Goal: Information Seeking & Learning: Understand process/instructions

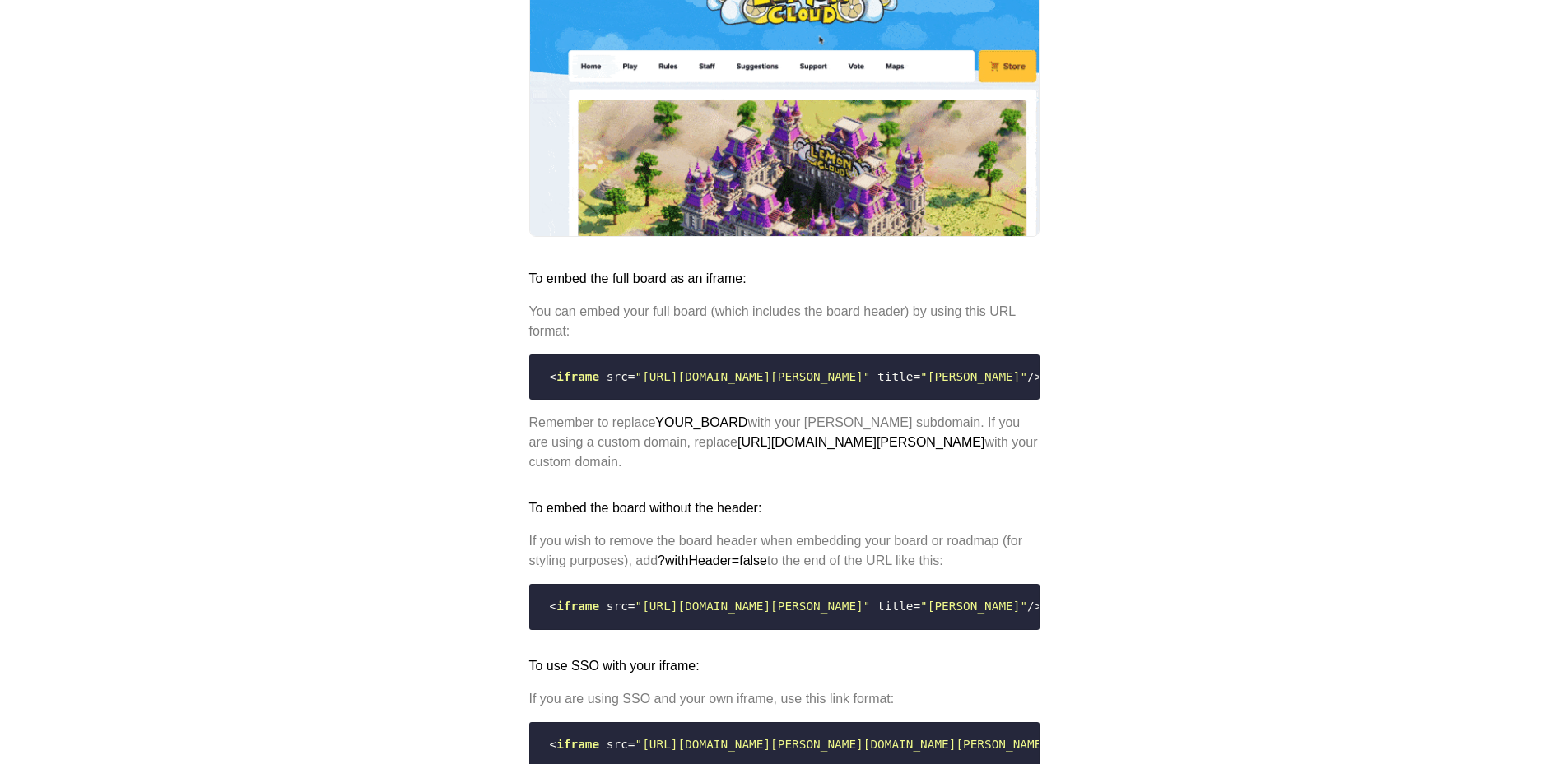
scroll to position [1152, 0]
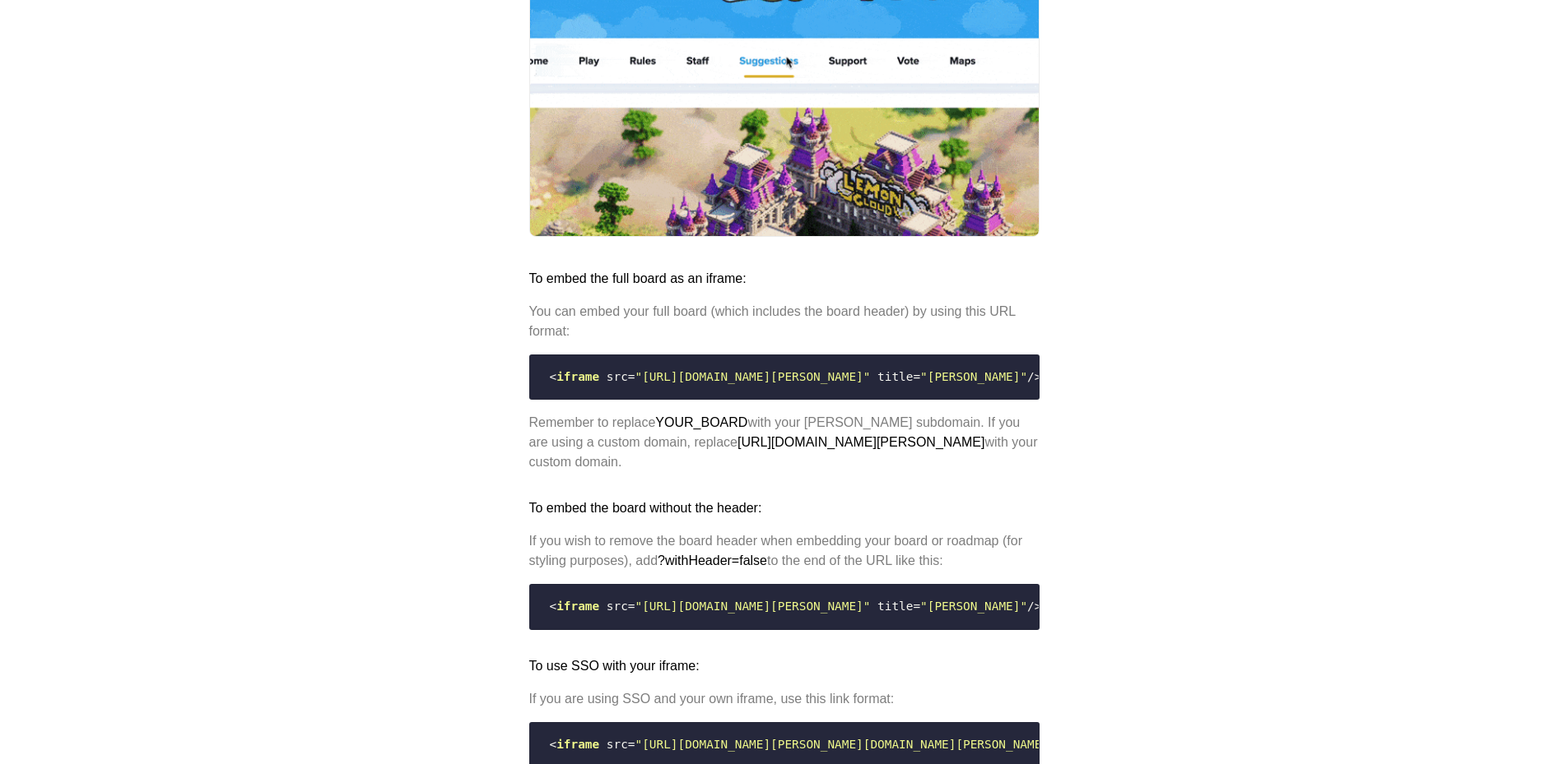
drag, startPoint x: 816, startPoint y: 442, endPoint x: 859, endPoint y: 436, distance: 43.4
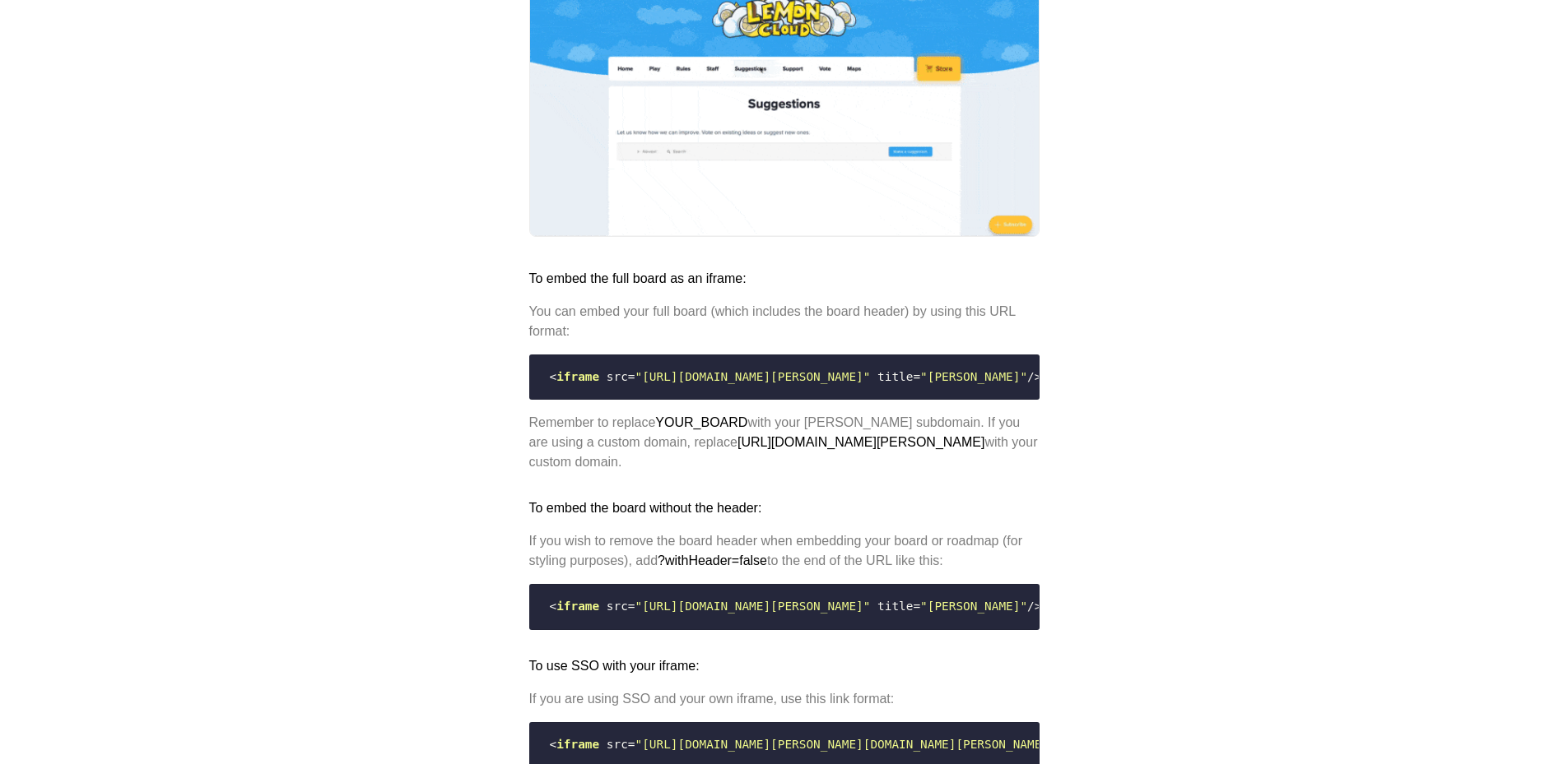
click at [858, 393] on code "< iframe src = "https://YOUR_BOARD.nolt.io/widget" title = "Nolt" />" at bounding box center [784, 377] width 489 height 31
click at [870, 383] on span at bounding box center [874, 377] width 8 height 13
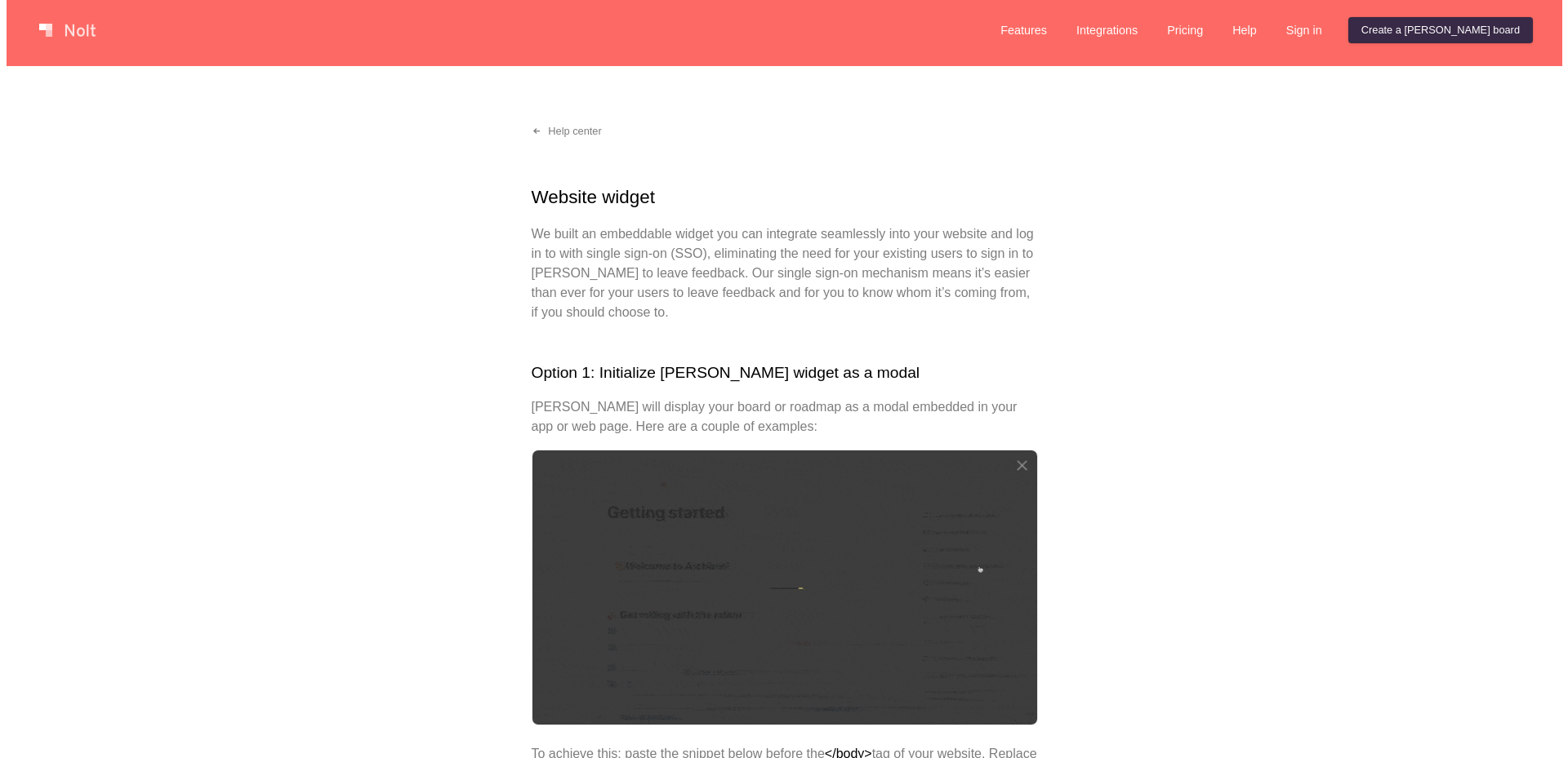
scroll to position [0, 0]
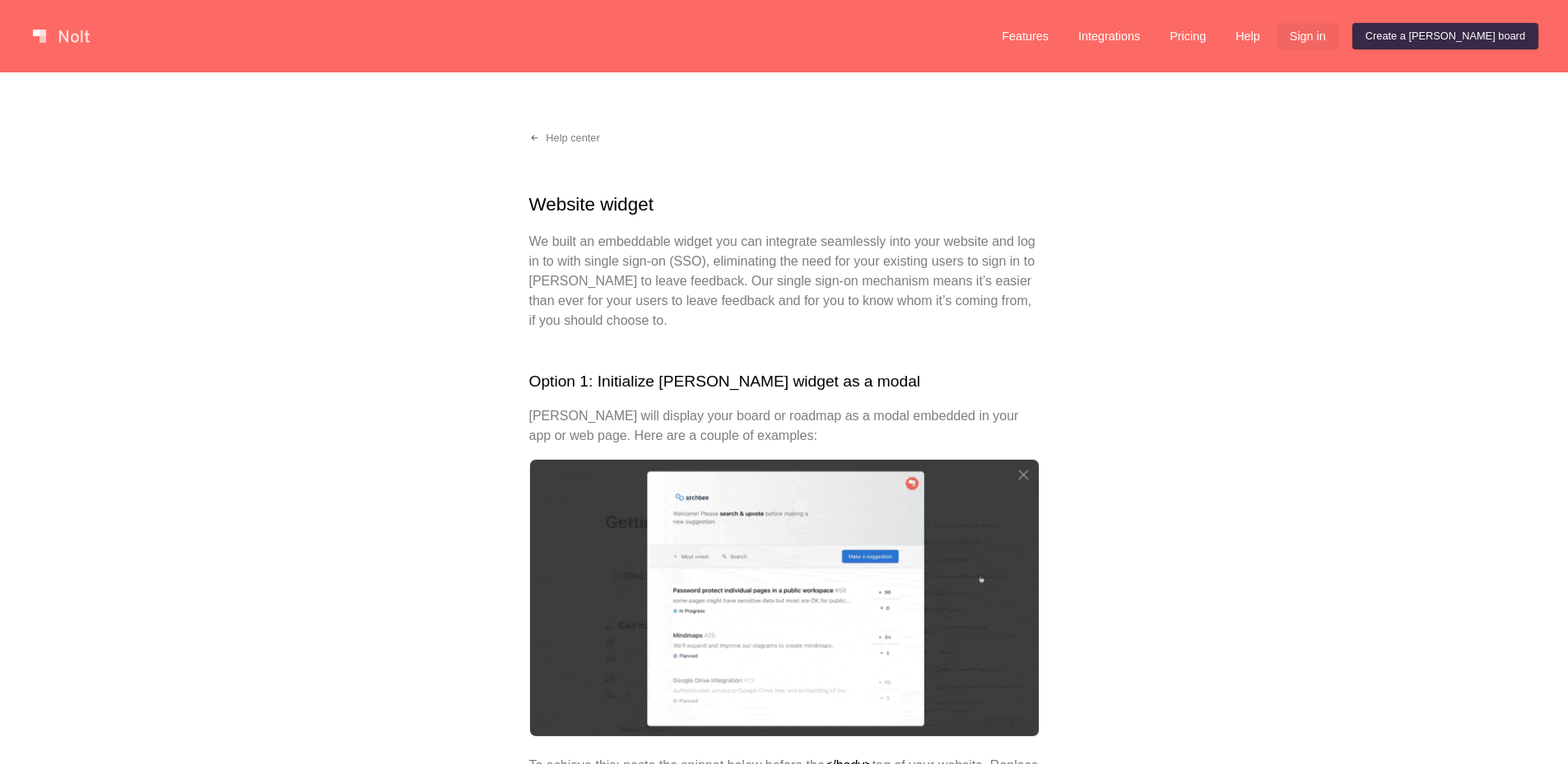
click at [1339, 46] on link "Sign in" at bounding box center [1308, 36] width 63 height 27
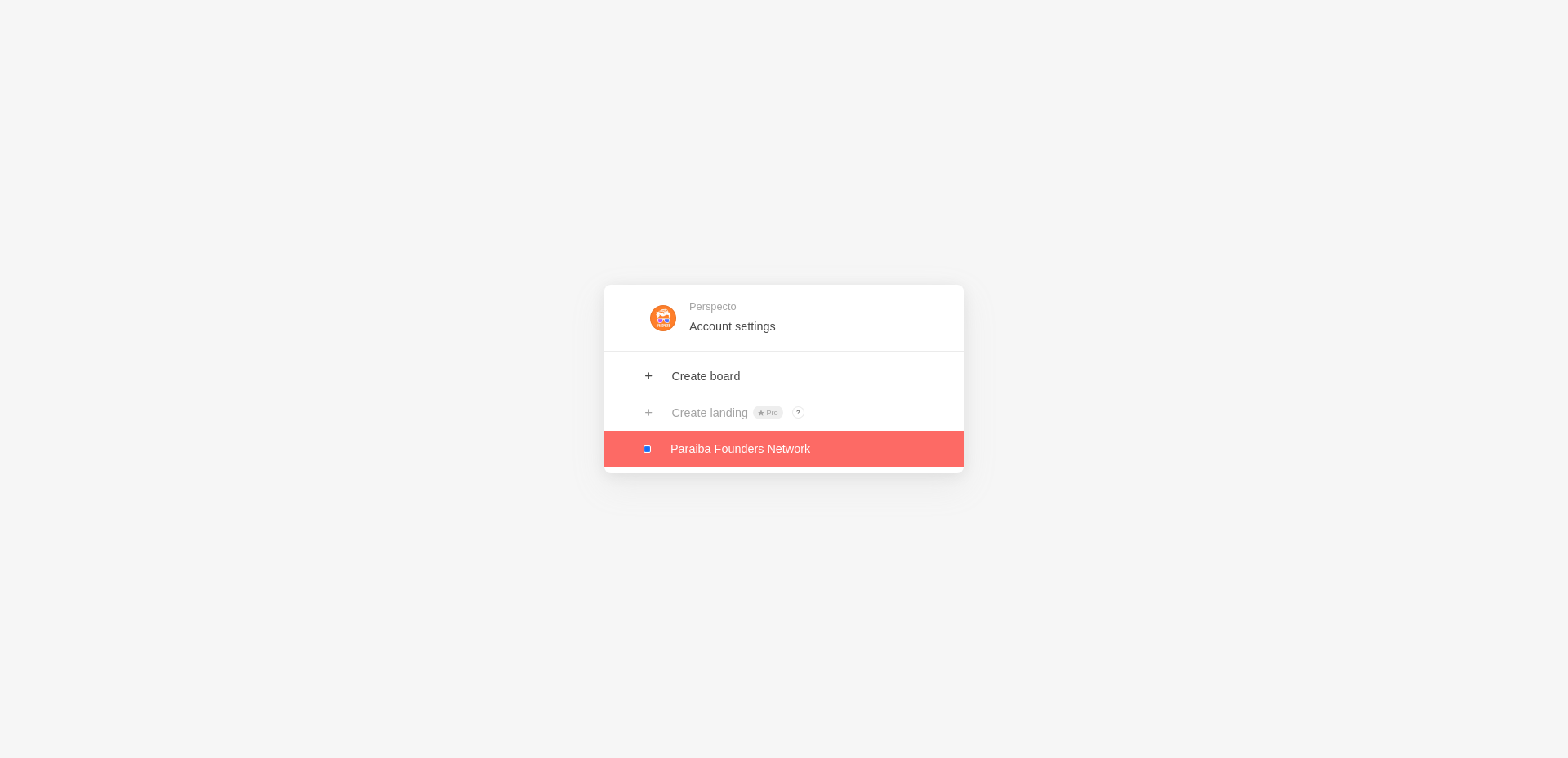
click at [730, 451] on link at bounding box center [784, 449] width 359 height 36
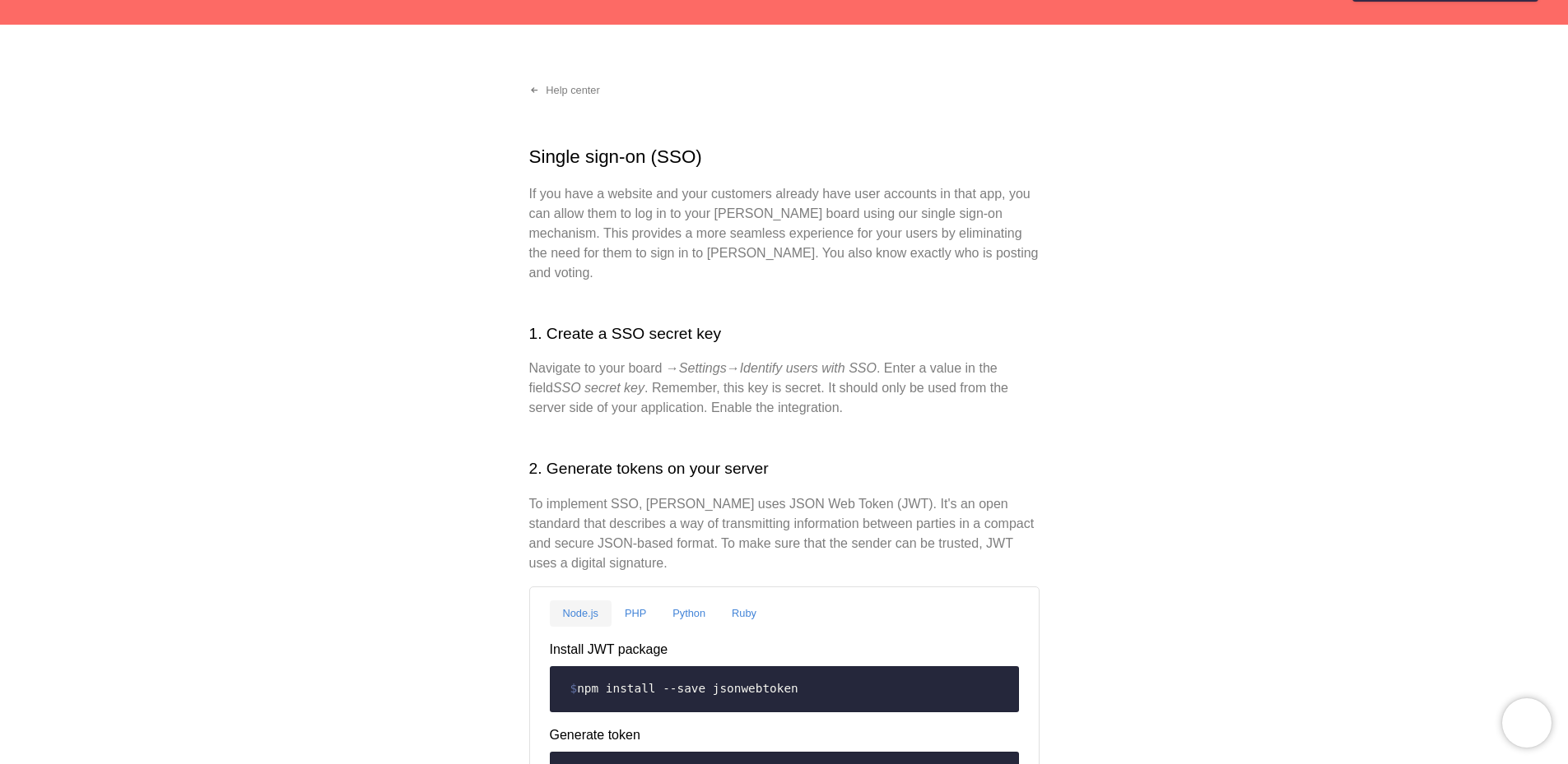
scroll to position [247, 0]
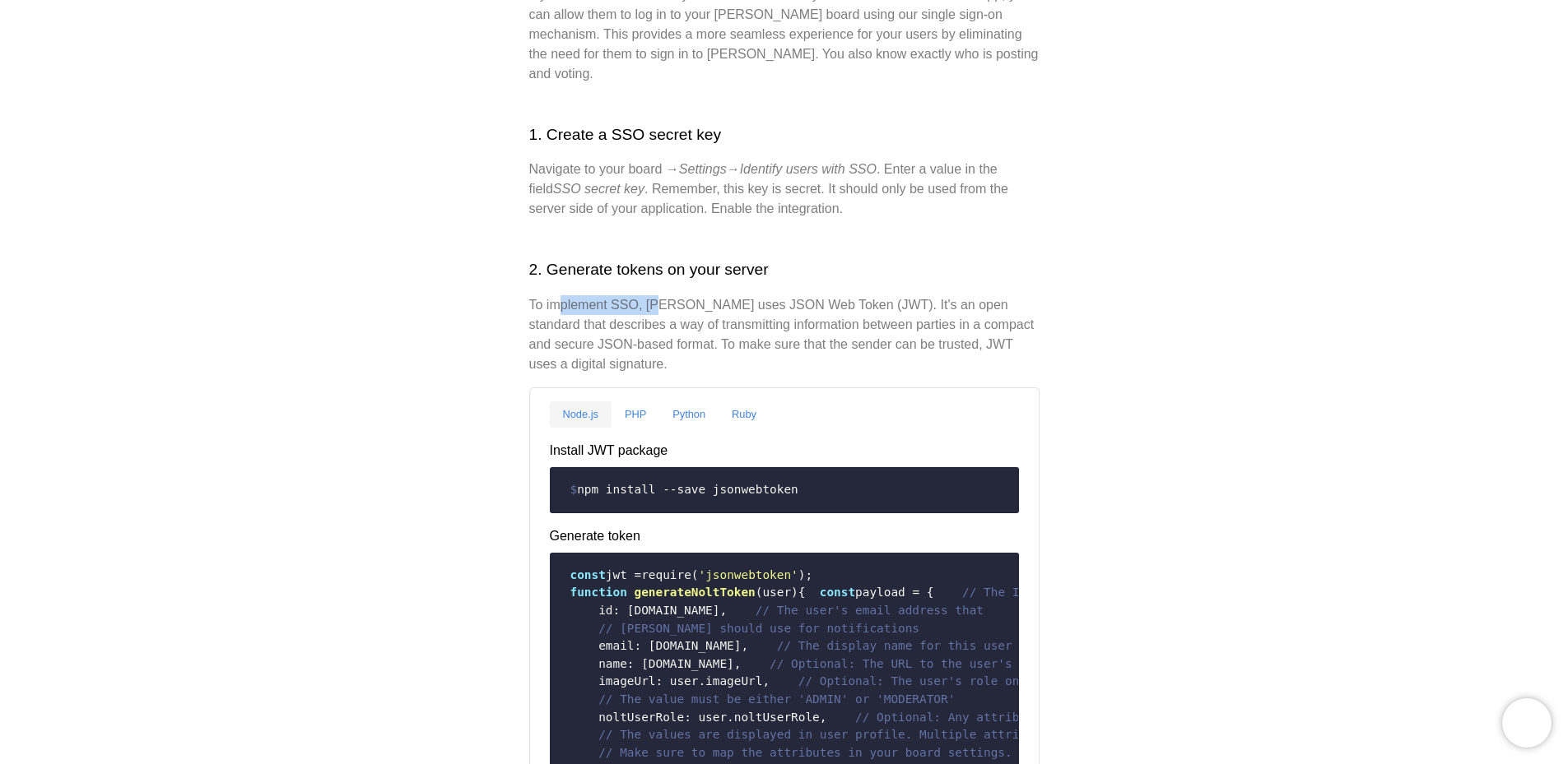
drag, startPoint x: 560, startPoint y: 287, endPoint x: 670, endPoint y: 286, distance: 110.0
click at [664, 295] on p "To implement SSO, [PERSON_NAME] uses JSON Web Token (JWT). It's an open standar…" at bounding box center [784, 334] width 510 height 79
click at [673, 295] on p "To implement SSO, [PERSON_NAME] uses JSON Web Token (JWT). It's an open standar…" at bounding box center [784, 334] width 510 height 79
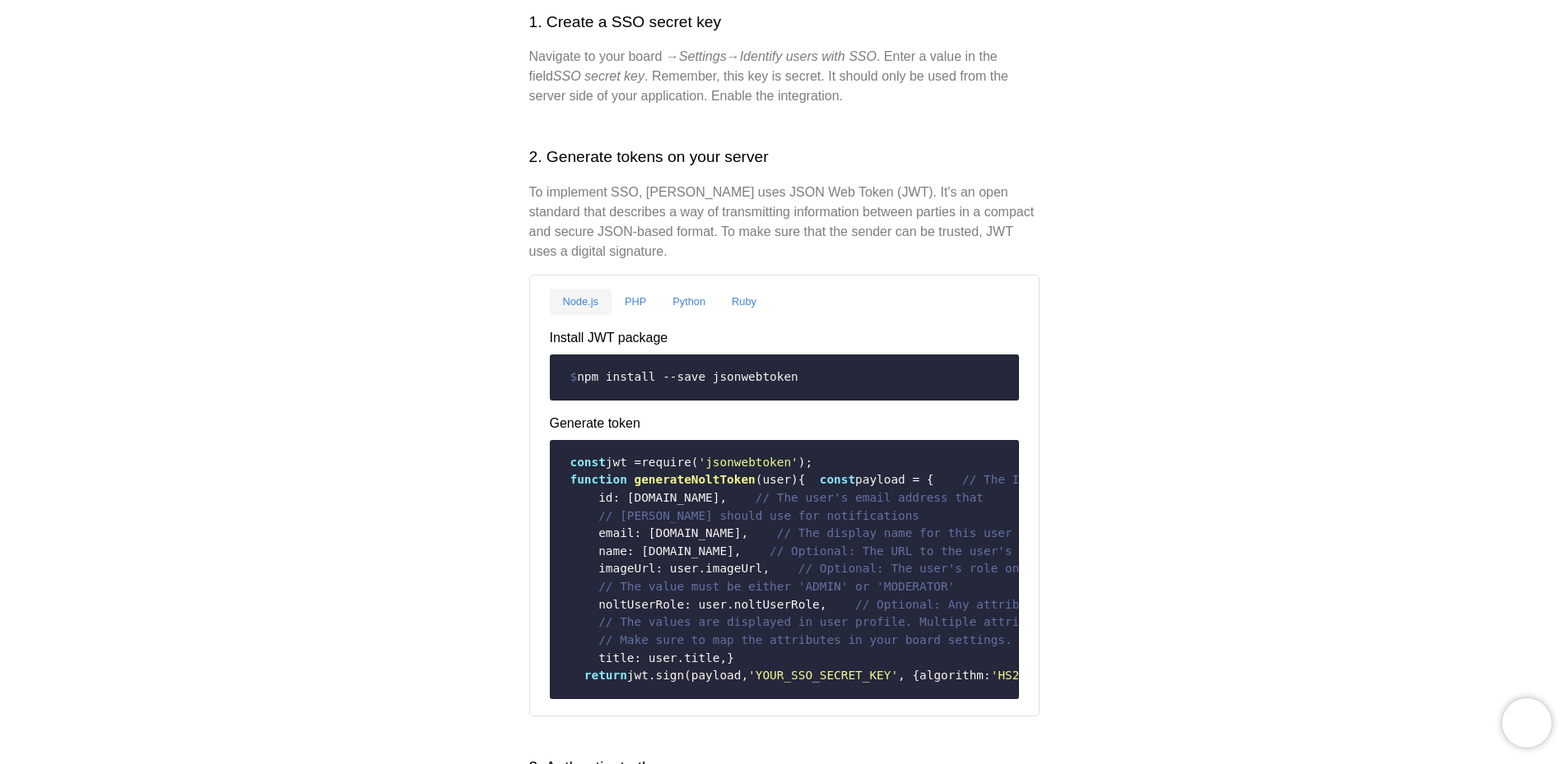
scroll to position [412, 0]
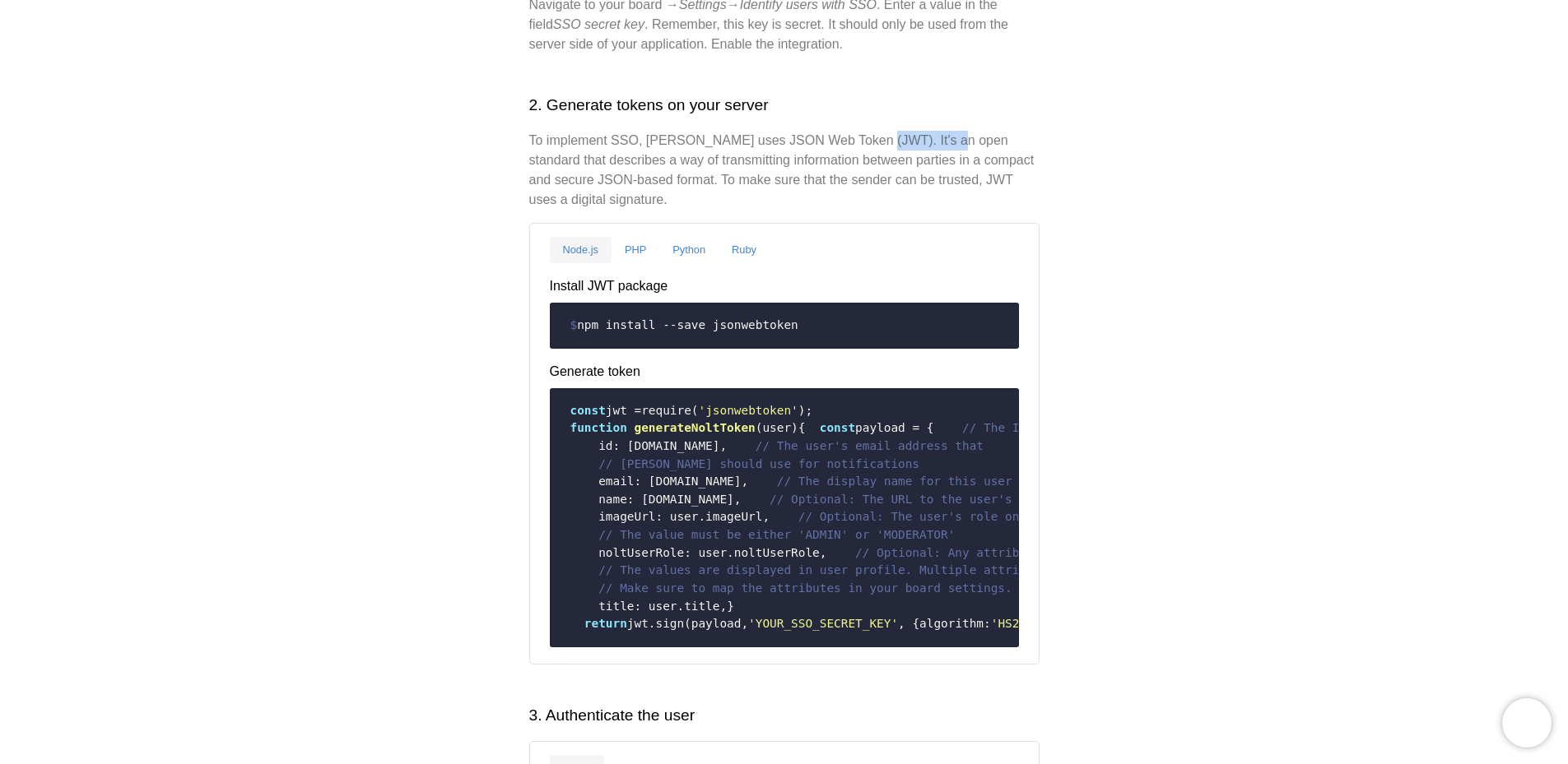
drag, startPoint x: 884, startPoint y: 118, endPoint x: 944, endPoint y: 119, distance: 60.0
click at [932, 131] on p "To implement SSO, [PERSON_NAME] uses JSON Web Token (JWT). It's an open standar…" at bounding box center [784, 170] width 510 height 79
click at [944, 131] on p "To implement SSO, [PERSON_NAME] uses JSON Web Token (JWT). It's an open standar…" at bounding box center [784, 170] width 510 height 79
drag, startPoint x: 557, startPoint y: 146, endPoint x: 769, endPoint y: 148, distance: 212.0
click at [757, 147] on p "To implement SSO, [PERSON_NAME] uses JSON Web Token (JWT). It's an open standar…" at bounding box center [784, 170] width 510 height 79
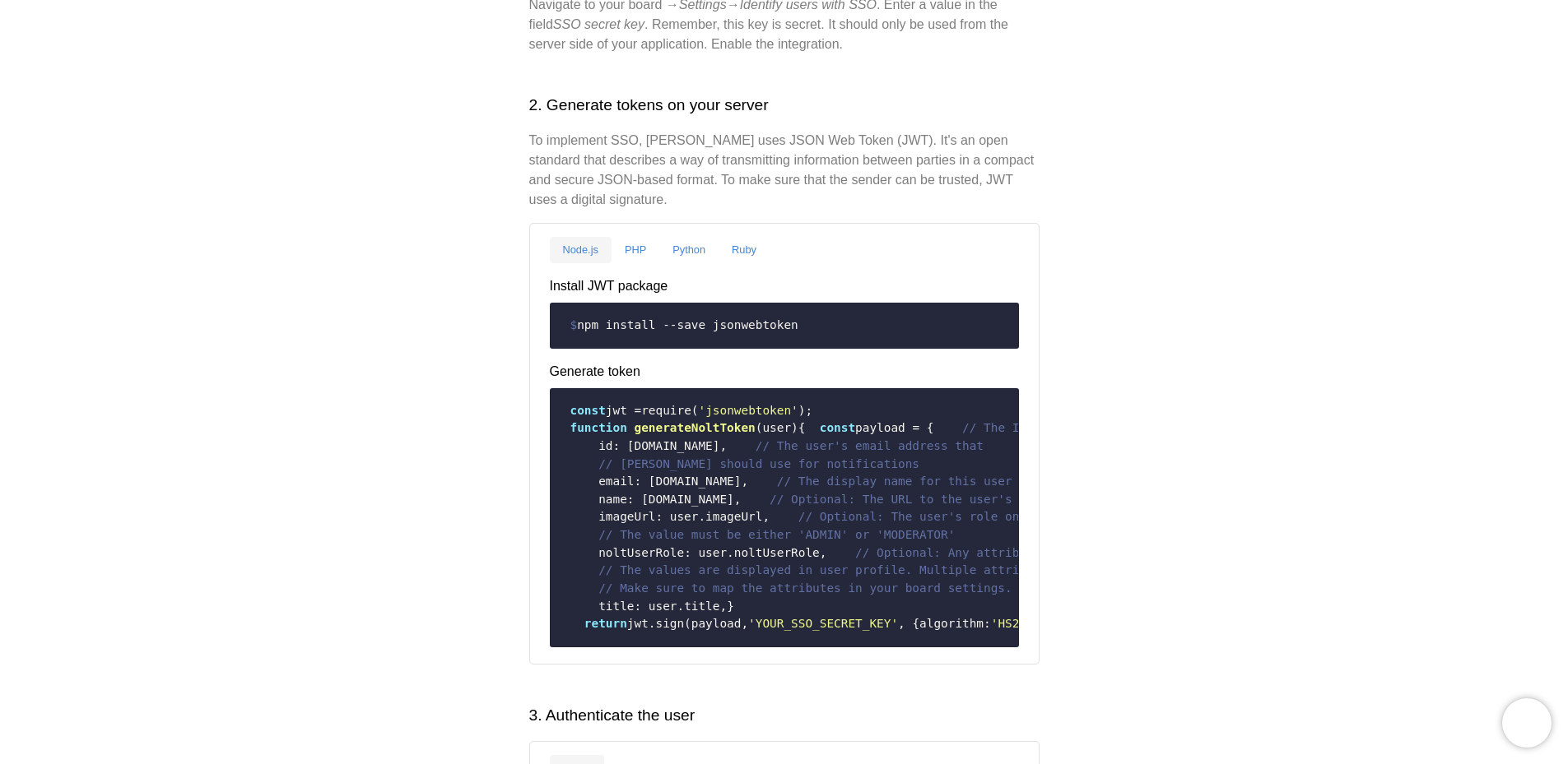
click at [769, 148] on p "To implement SSO, [PERSON_NAME] uses JSON Web Token (JWT). It's an open standar…" at bounding box center [784, 170] width 510 height 79
drag, startPoint x: 635, startPoint y: 157, endPoint x: 834, endPoint y: 157, distance: 199.0
click at [829, 157] on p "To implement SSO, [PERSON_NAME] uses JSON Web Token (JWT). It's an open standar…" at bounding box center [784, 170] width 510 height 79
click at [835, 157] on p "To implement SSO, [PERSON_NAME] uses JSON Web Token (JWT). It's an open standar…" at bounding box center [784, 170] width 510 height 79
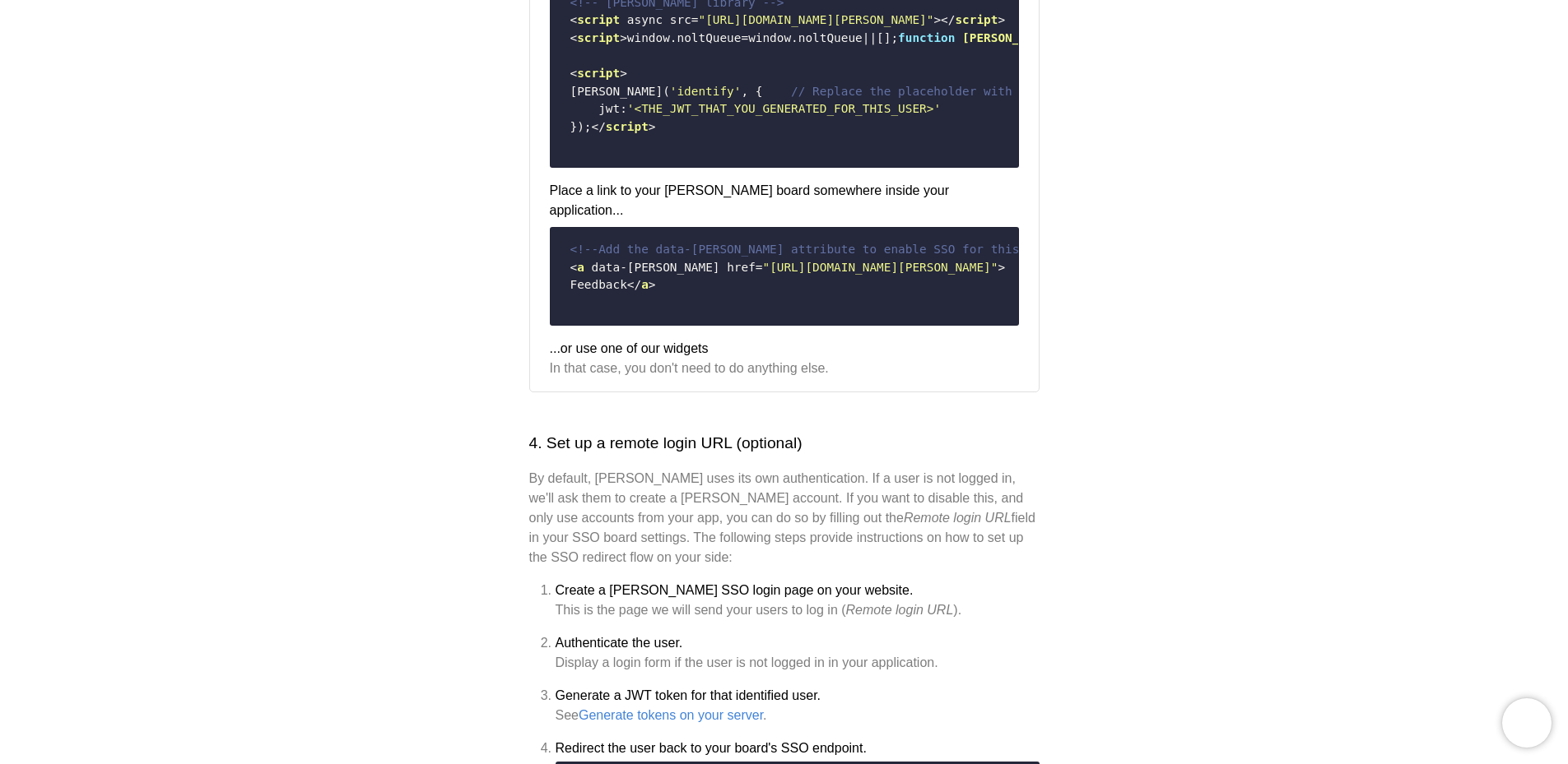
scroll to position [1234, 0]
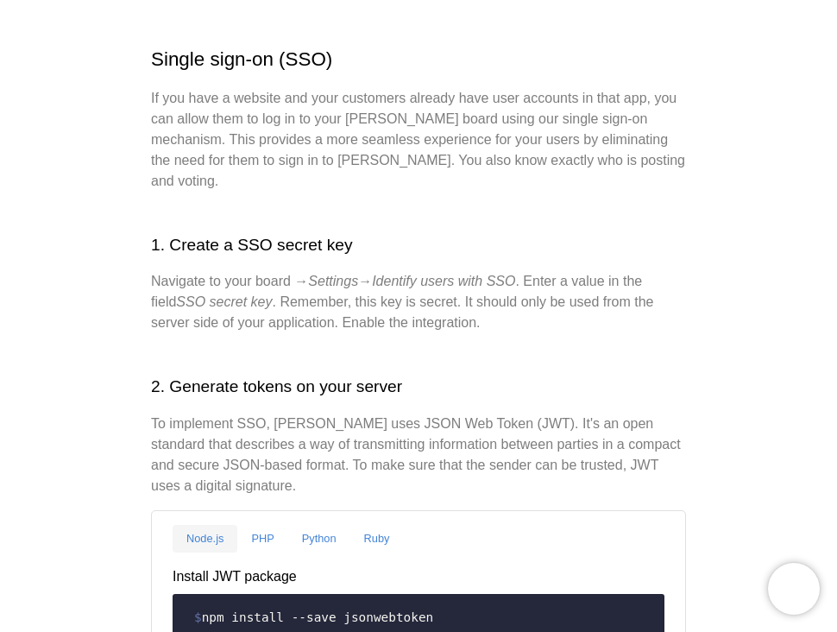
scroll to position [173, 0]
